Goal: Use online tool/utility: Utilize a website feature to perform a specific function

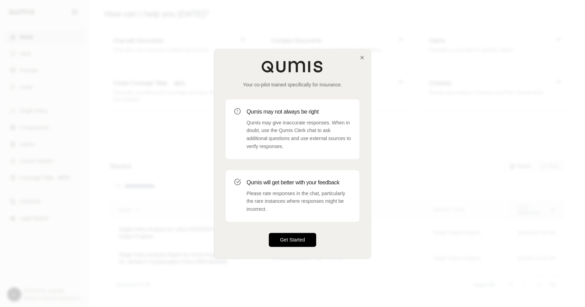
click at [305, 240] on button "Get Started" at bounding box center [292, 240] width 47 height 14
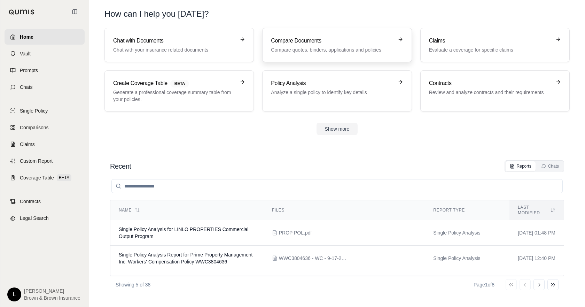
click at [334, 47] on p "Compare quotes, binders, applications and policies" at bounding box center [332, 49] width 122 height 7
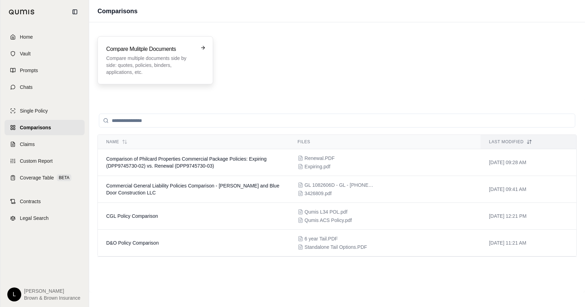
click at [163, 50] on h3 "Compare Mulitple Documents" at bounding box center [150, 49] width 88 height 8
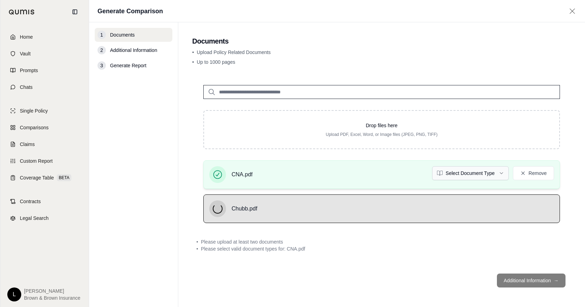
click at [499, 171] on html "Home Vault Prompts Chats Single Policy Comparisons Claims Custom Report Coverag…" at bounding box center [292, 153] width 585 height 307
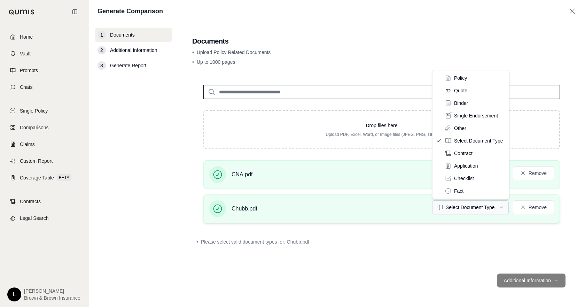
click at [499, 206] on html "Home Vault Prompts Chats Single Policy Comparisons Claims Custom Report Coverag…" at bounding box center [292, 153] width 585 height 307
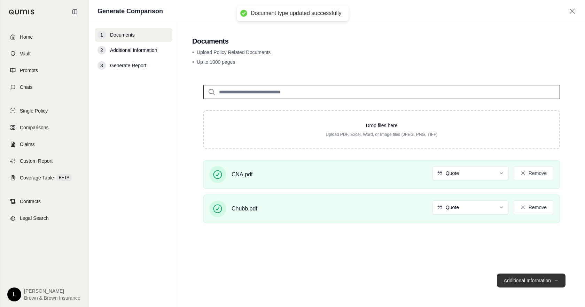
click at [539, 282] on button "Additional Information →" at bounding box center [531, 280] width 69 height 14
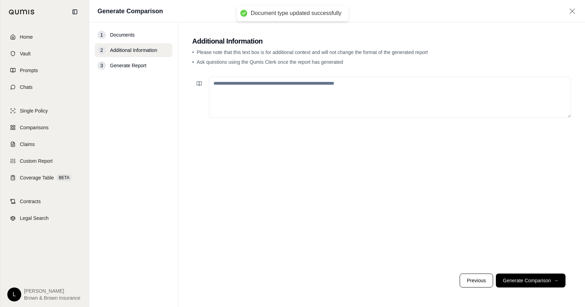
click at [309, 95] on textarea at bounding box center [390, 97] width 362 height 41
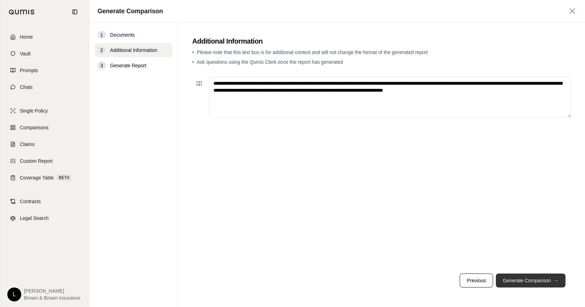
type textarea "**********"
click at [528, 280] on button "Generate Comparison →" at bounding box center [531, 280] width 70 height 14
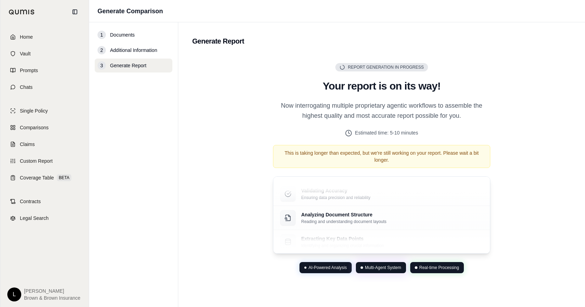
click at [514, 166] on div "Report Generation in Progress Generating Report Your report is on its way! Now …" at bounding box center [381, 167] width 379 height 227
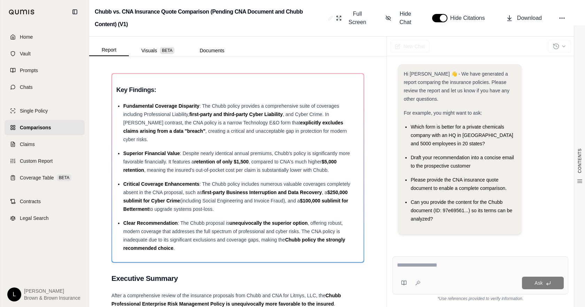
click at [451, 265] on textarea at bounding box center [480, 265] width 167 height 8
type textarea "**********"
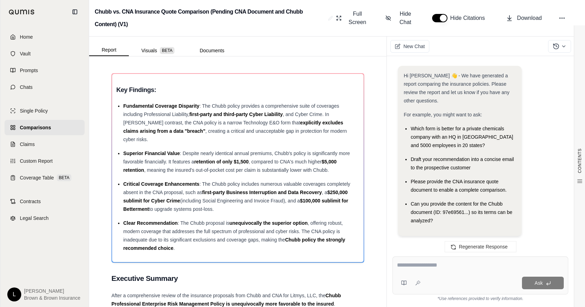
scroll to position [6946, 0]
